Goal: Task Accomplishment & Management: Manage account settings

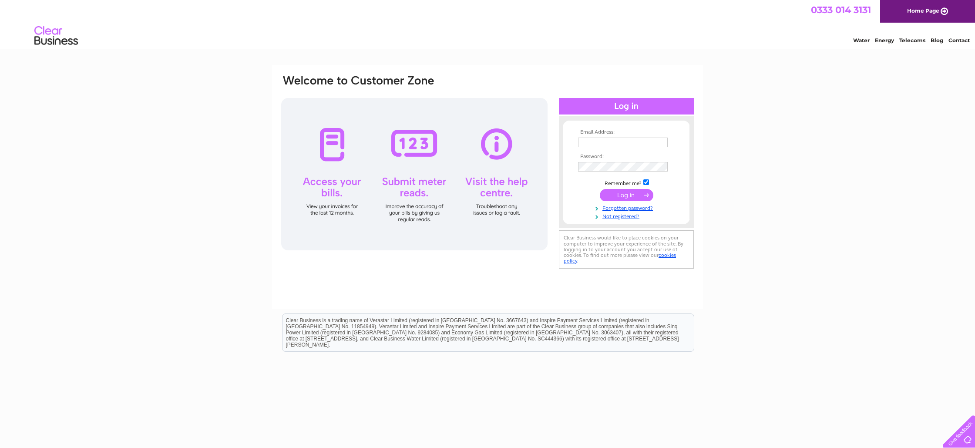
type input "[EMAIL_ADDRESS][DOMAIN_NAME]"
click at [628, 194] on input "submit" at bounding box center [627, 195] width 54 height 12
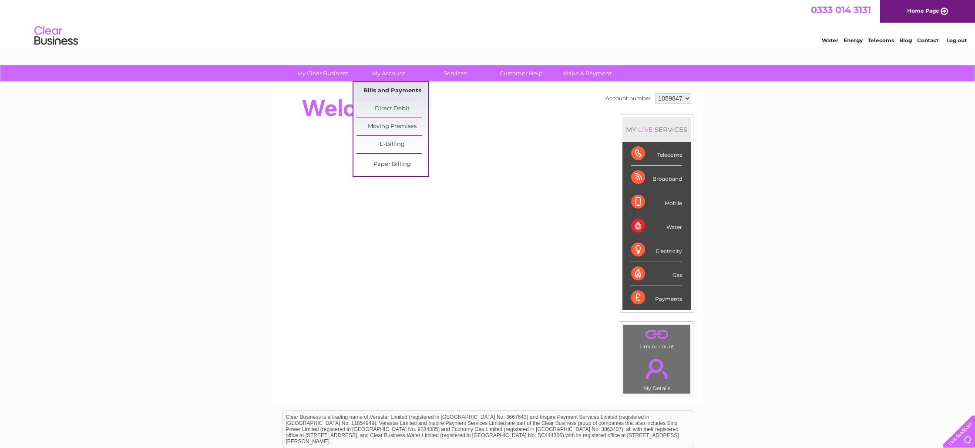
click at [395, 91] on link "Bills and Payments" at bounding box center [393, 90] width 72 height 17
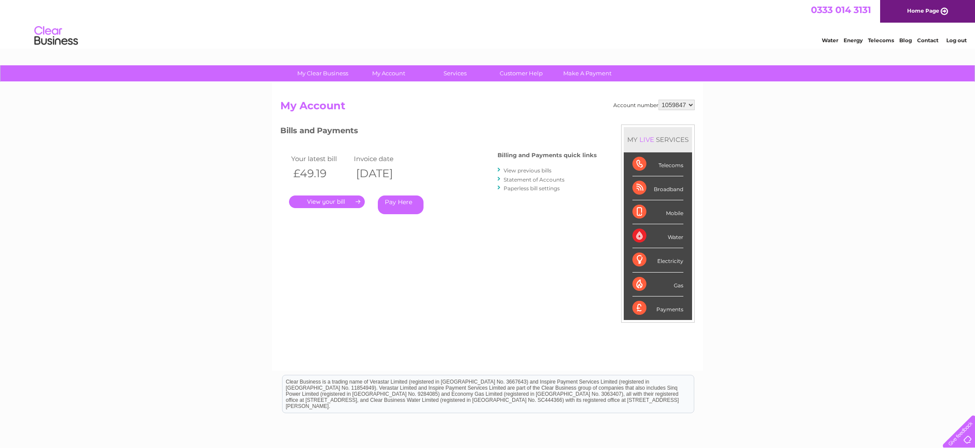
click at [321, 201] on link "." at bounding box center [327, 202] width 76 height 13
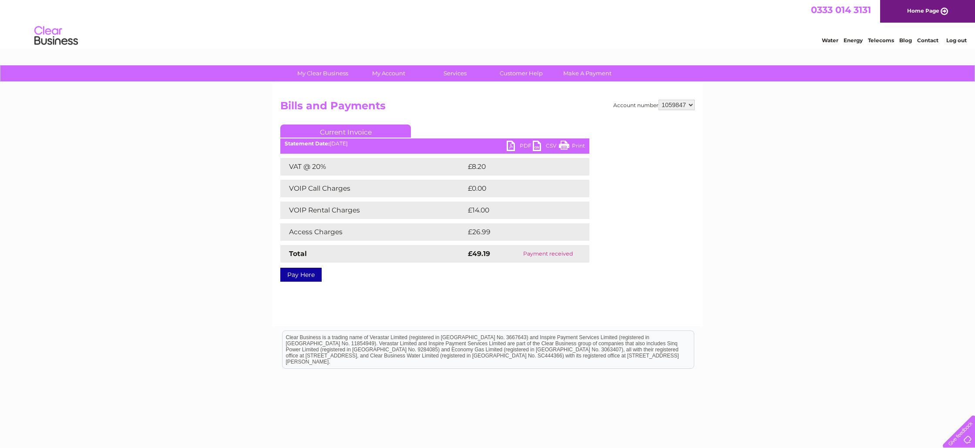
click at [576, 148] on link "Print" at bounding box center [572, 147] width 26 height 13
click at [577, 147] on link "Print" at bounding box center [572, 147] width 26 height 13
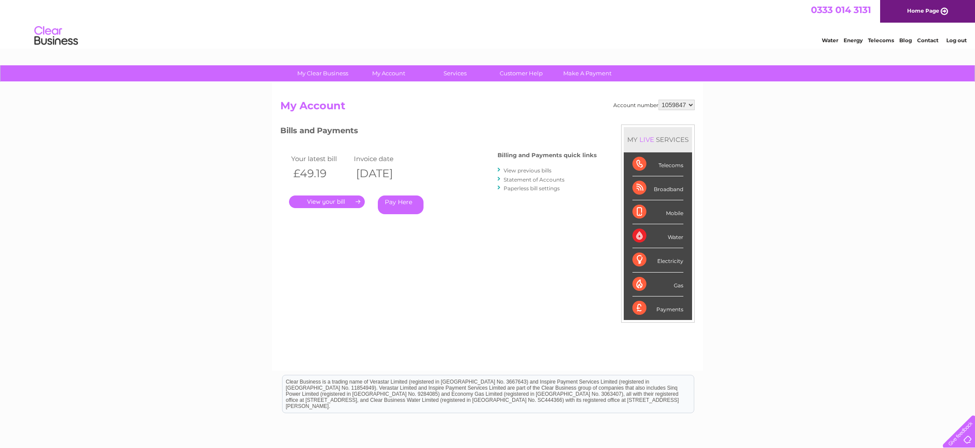
click at [527, 172] on link "View previous bills" at bounding box center [528, 170] width 48 height 7
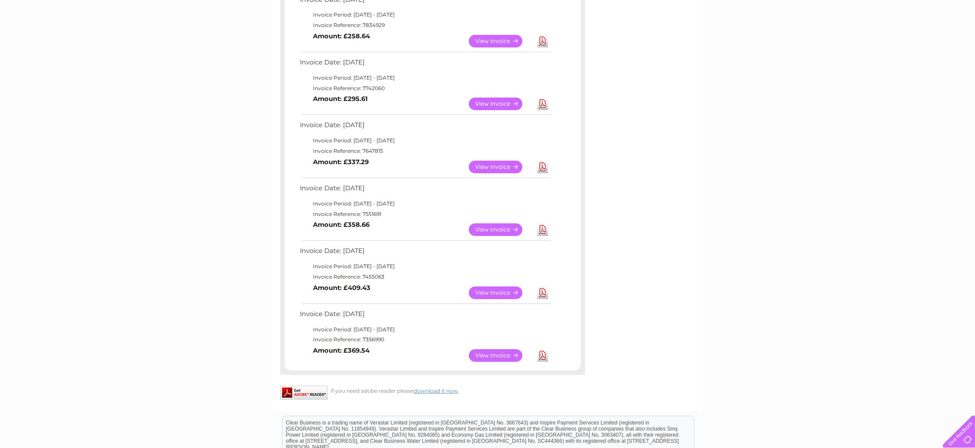
scroll to position [361, 0]
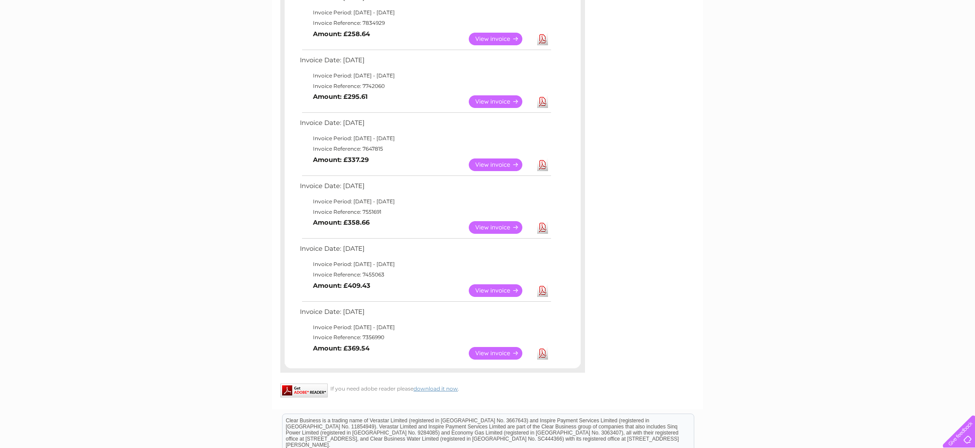
click at [505, 354] on link "View" at bounding box center [501, 353] width 64 height 13
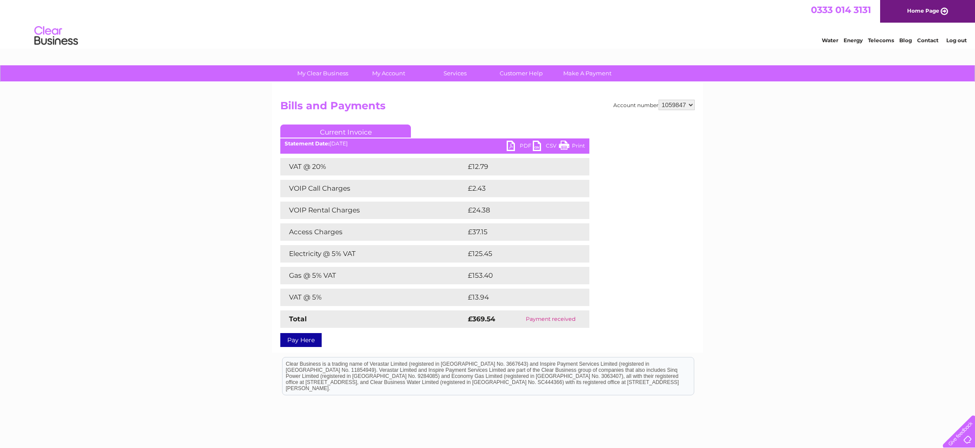
click at [577, 147] on link "Print" at bounding box center [572, 147] width 26 height 13
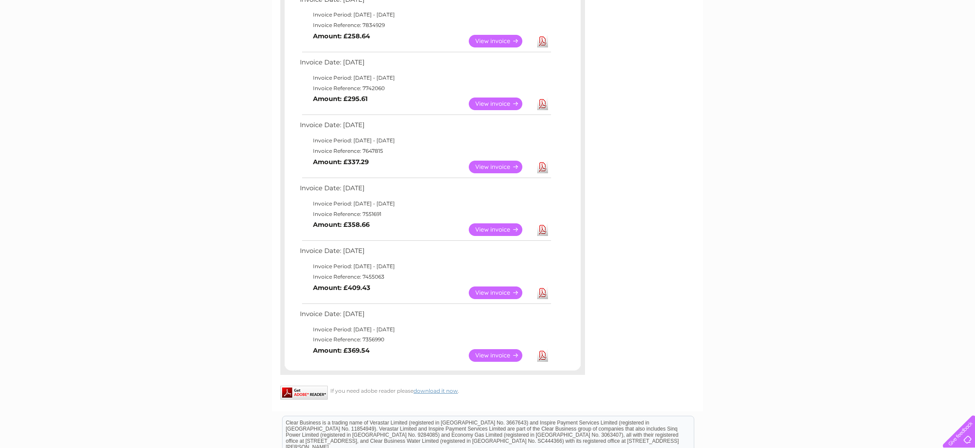
click at [504, 293] on link "View" at bounding box center [501, 293] width 64 height 13
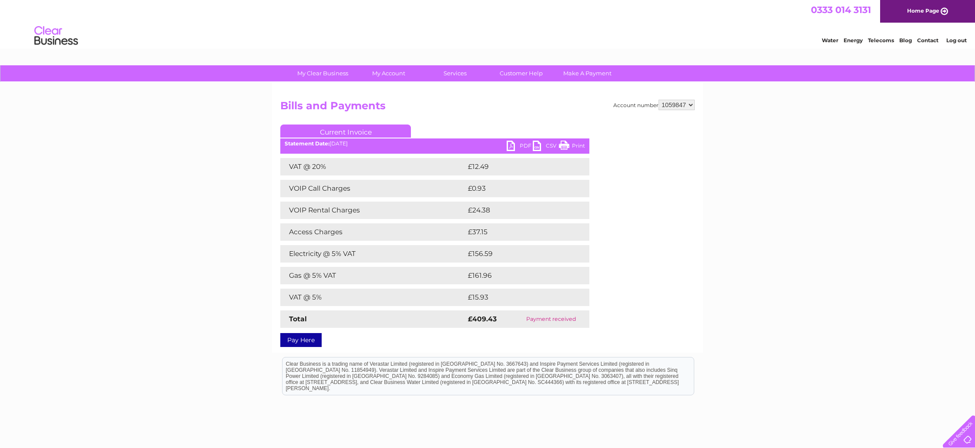
click at [577, 145] on link "Print" at bounding box center [572, 147] width 26 height 13
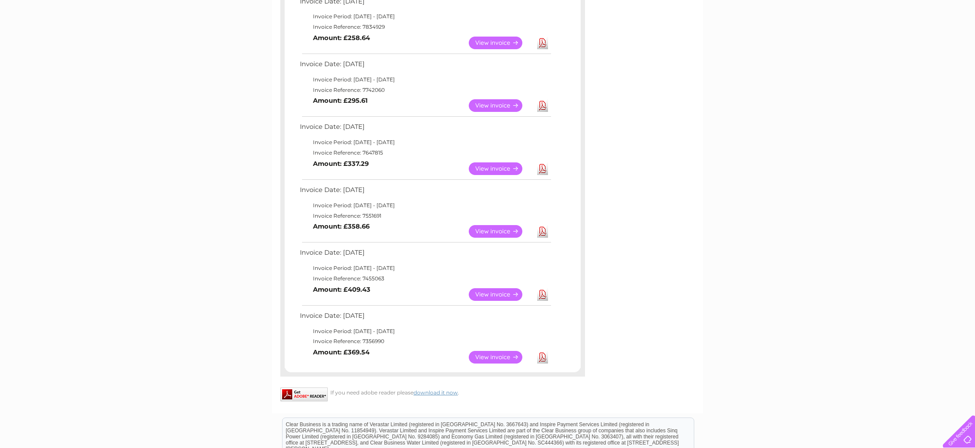
click at [500, 235] on link "View" at bounding box center [501, 231] width 64 height 13
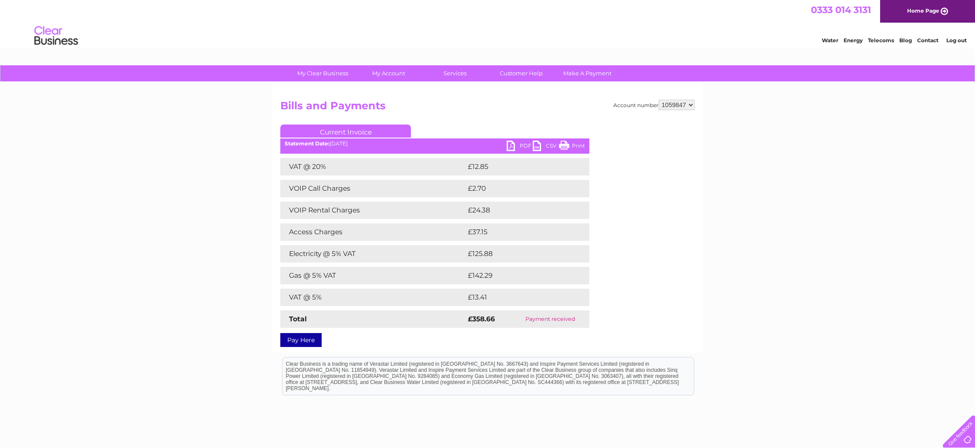
click at [578, 145] on link "Print" at bounding box center [572, 147] width 26 height 13
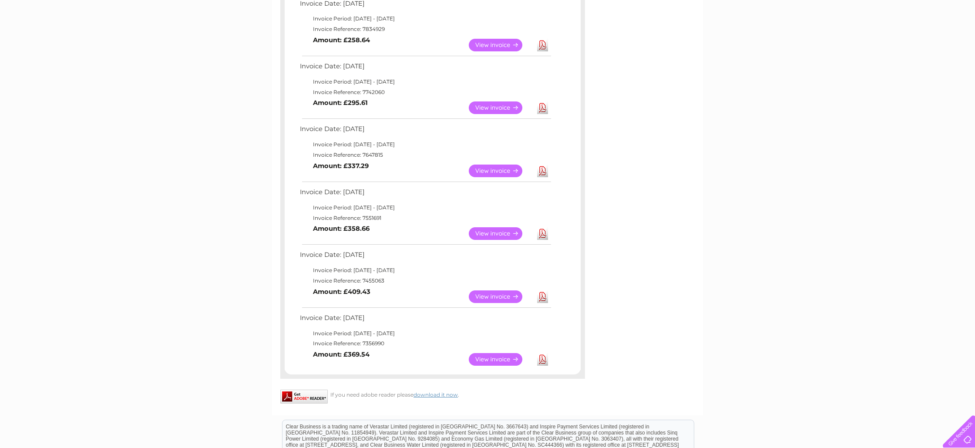
click at [486, 170] on link "View" at bounding box center [501, 171] width 64 height 13
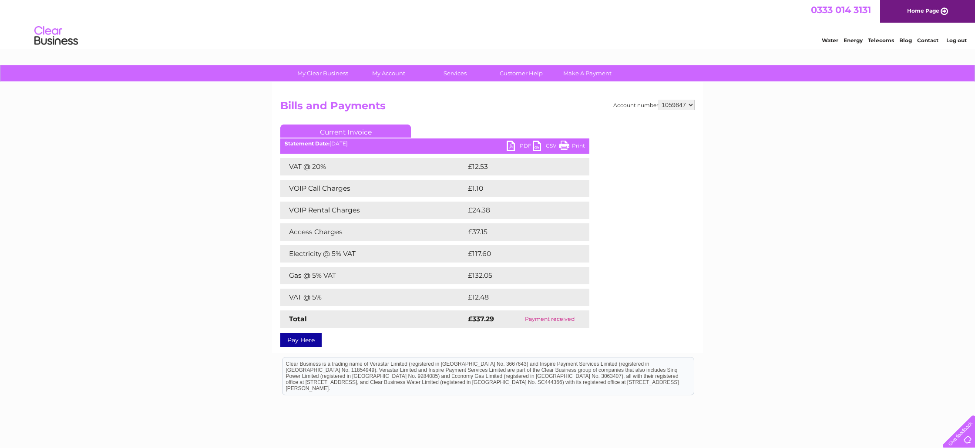
click at [577, 148] on link "Print" at bounding box center [572, 147] width 26 height 13
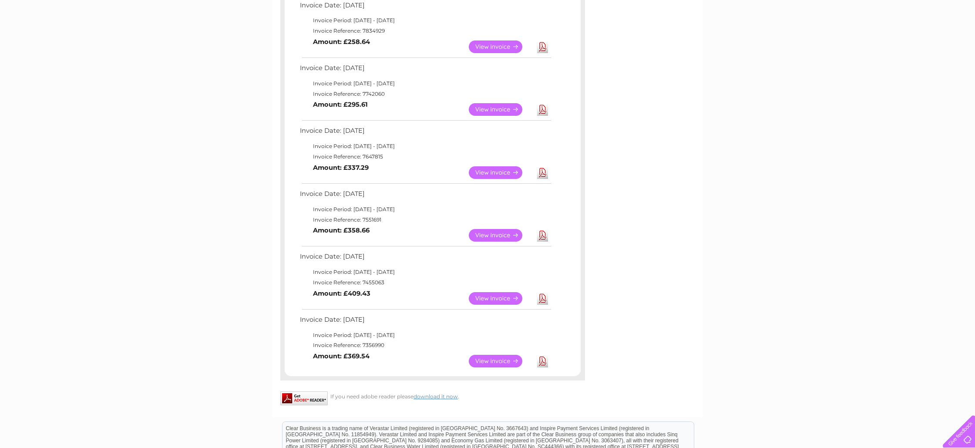
click at [498, 112] on link "View" at bounding box center [501, 109] width 64 height 13
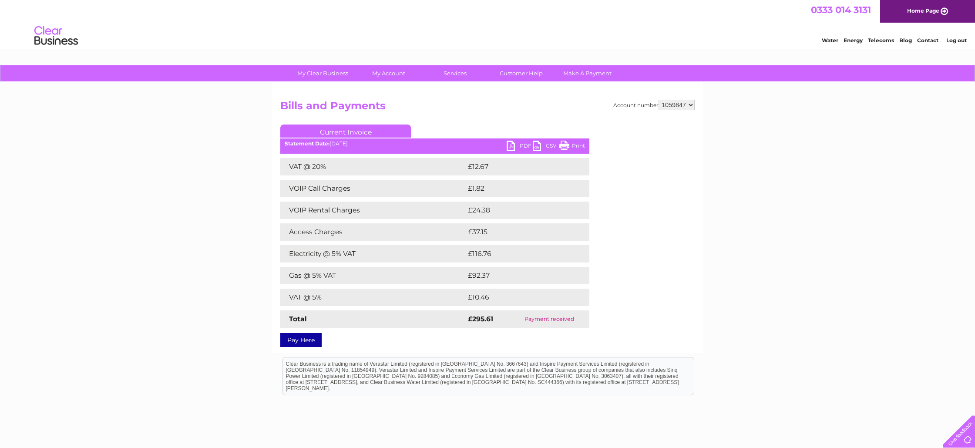
click at [578, 146] on link "Print" at bounding box center [572, 147] width 26 height 13
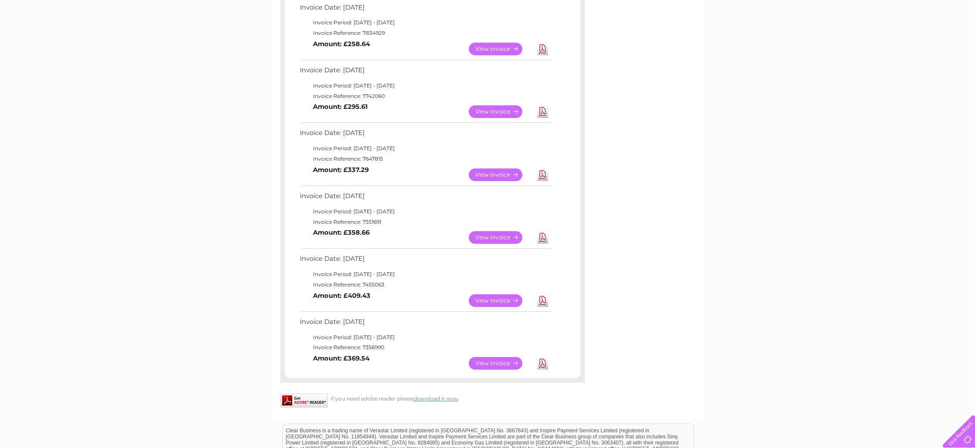
click at [499, 48] on link "View" at bounding box center [501, 49] width 64 height 13
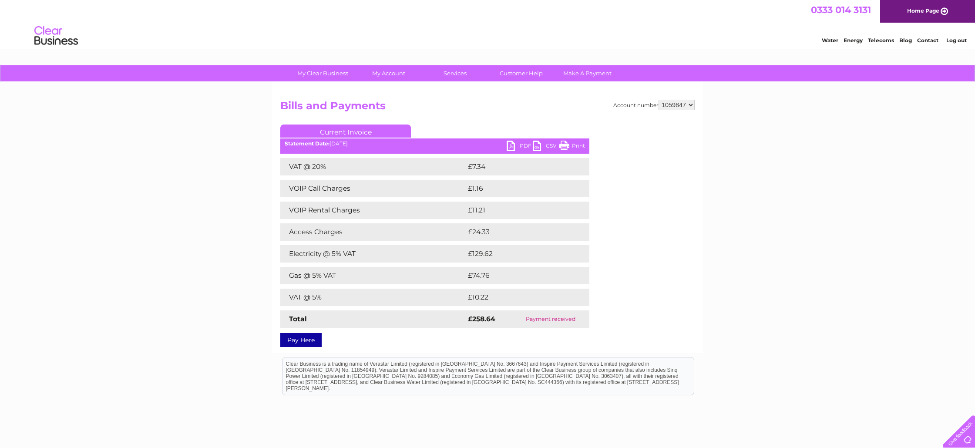
click at [577, 145] on link "Print" at bounding box center [572, 147] width 26 height 13
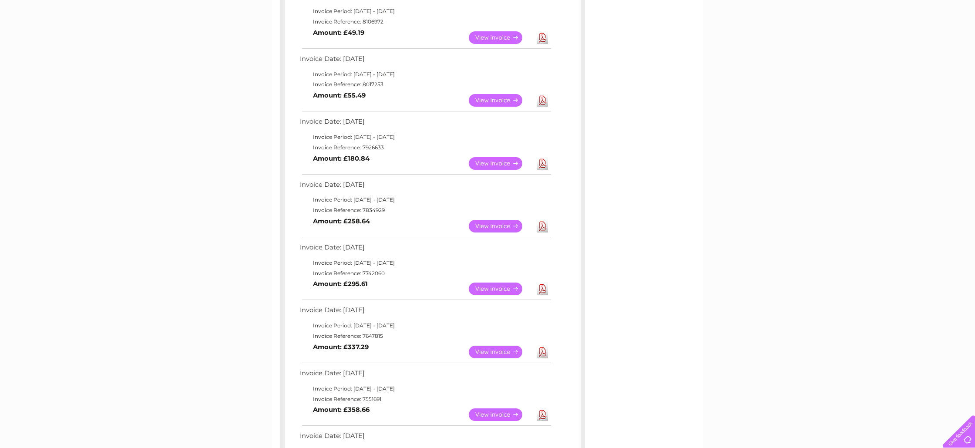
scroll to position [173, 0]
click at [489, 166] on link "View" at bounding box center [501, 164] width 64 height 13
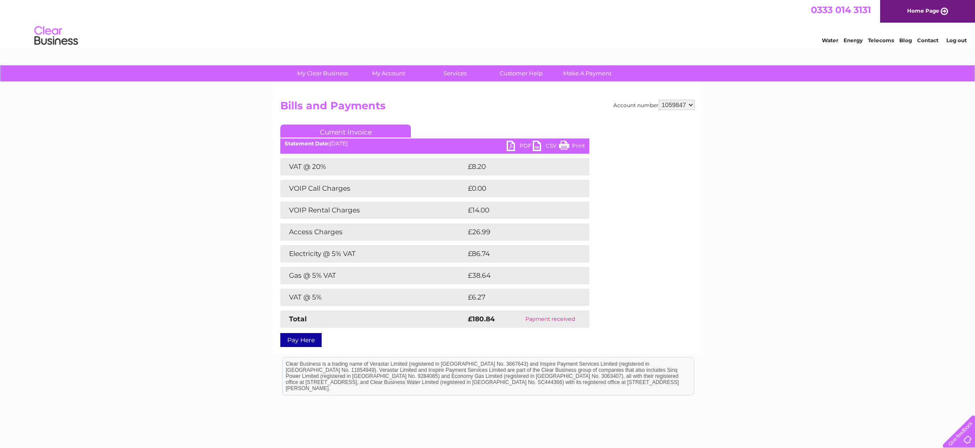
click at [576, 147] on link "Print" at bounding box center [572, 147] width 26 height 13
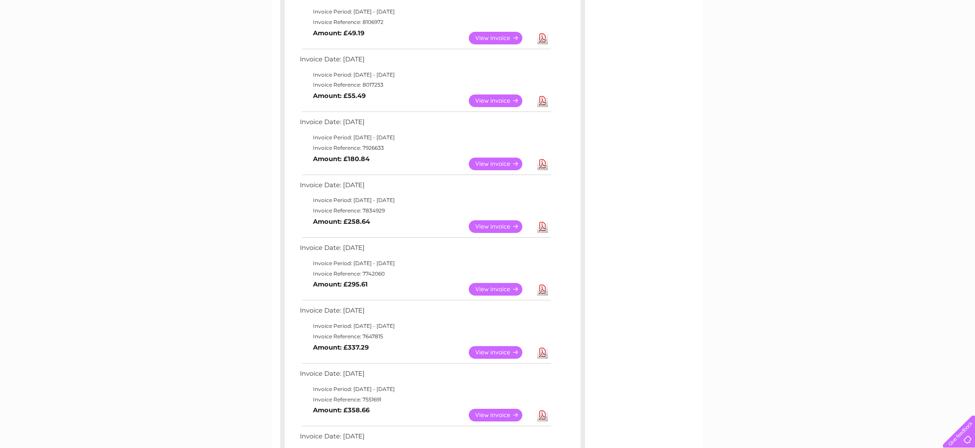
click at [495, 101] on link "View" at bounding box center [501, 100] width 64 height 13
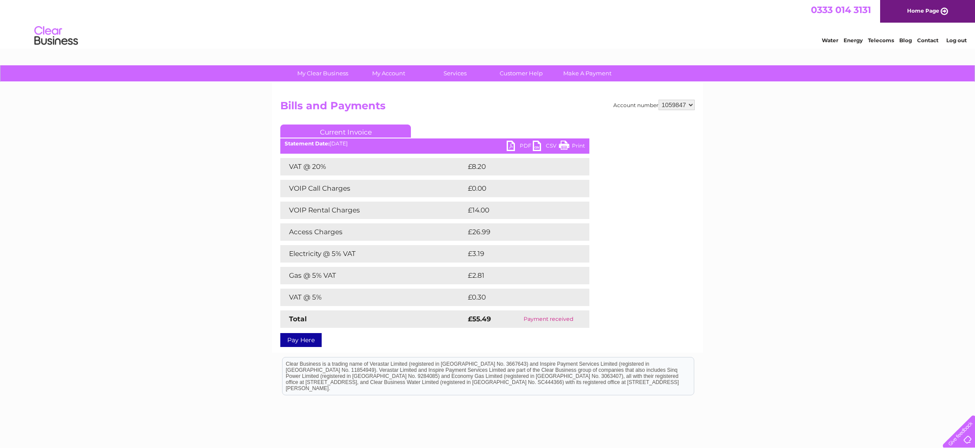
click at [577, 148] on link "Print" at bounding box center [572, 147] width 26 height 13
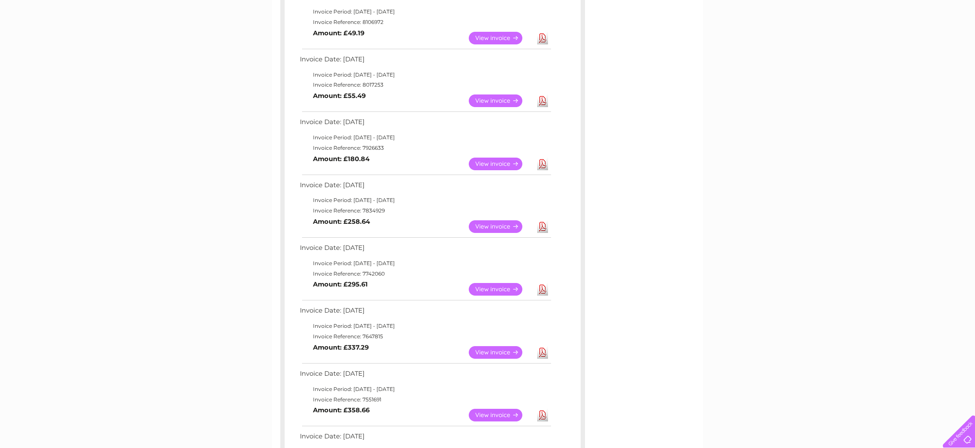
click at [490, 36] on link "View" at bounding box center [501, 38] width 64 height 13
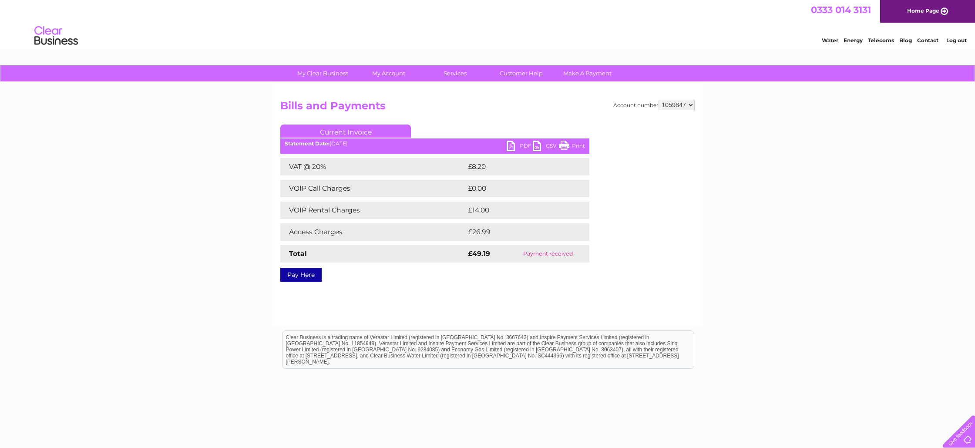
click at [578, 148] on link "Print" at bounding box center [572, 147] width 26 height 13
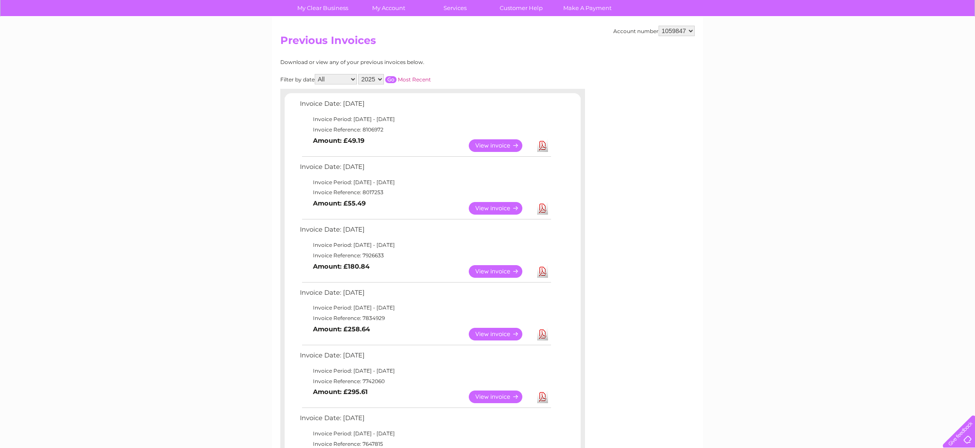
scroll to position [65, 0]
